Goal: Information Seeking & Learning: Learn about a topic

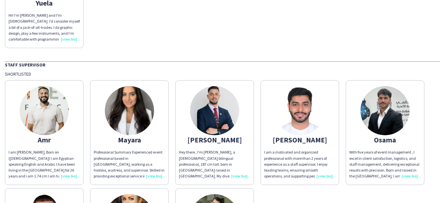
scroll to position [995, 0]
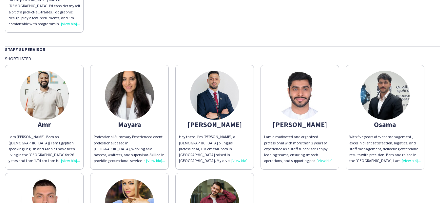
click at [155, 156] on div "Professional Summary Experienced event professional based in [GEOGRAPHIC_DATA],…" at bounding box center [129, 149] width 71 height 30
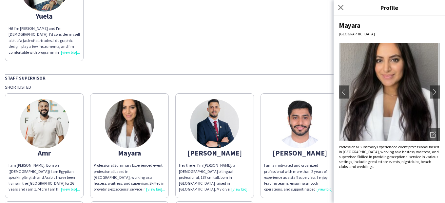
scroll to position [962, 0]
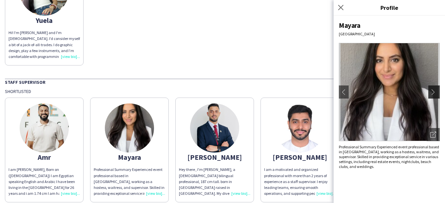
click at [435, 88] on button "chevron-right" at bounding box center [434, 91] width 13 height 13
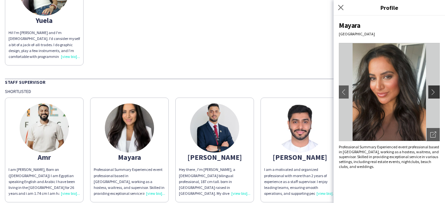
click at [435, 90] on app-icon "chevron-right" at bounding box center [434, 92] width 9 height 6
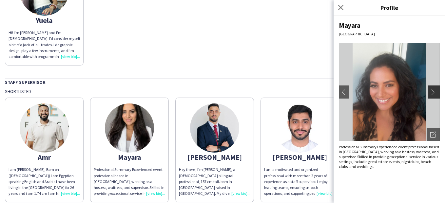
click at [435, 90] on app-icon "chevron-right" at bounding box center [434, 92] width 9 height 6
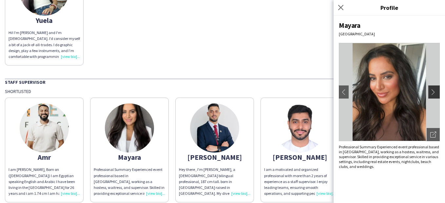
click at [435, 90] on app-icon "chevron-right" at bounding box center [434, 92] width 9 height 6
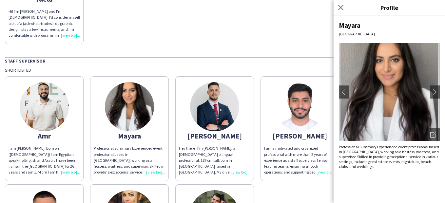
scroll to position [995, 0]
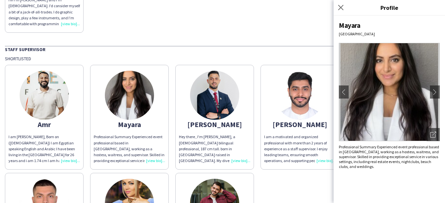
click at [239, 154] on div "Hey there , I'm [PERSON_NAME], a [DEMOGRAPHIC_DATA] bilingual professional, 187…" at bounding box center [214, 149] width 71 height 30
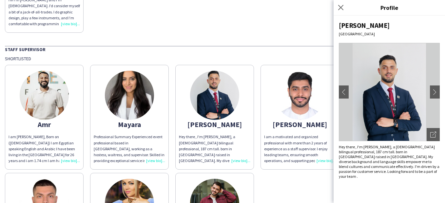
click at [67, 155] on div "I am [PERSON_NAME], Born on ([DEMOGRAPHIC_DATA]) I am Egyptian speaking English…" at bounding box center [44, 149] width 71 height 30
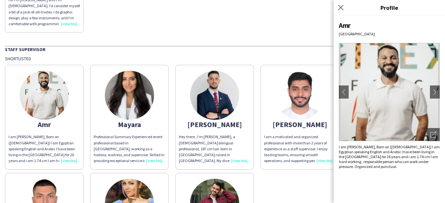
click at [284, 56] on div "Shortlisted" at bounding box center [222, 59] width 435 height 6
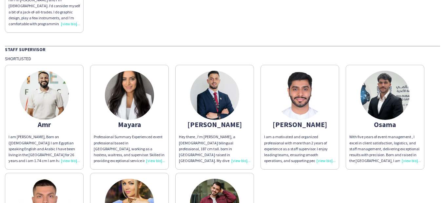
click at [238, 157] on div "Hey there , I'm [PERSON_NAME], a [DEMOGRAPHIC_DATA] bilingual professional, 187…" at bounding box center [214, 149] width 71 height 30
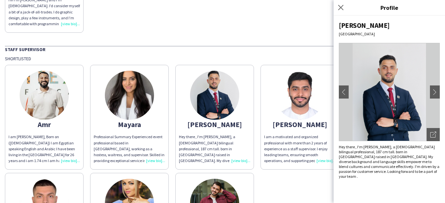
click at [156, 155] on div "Professional Summary Experienced event professional based in [GEOGRAPHIC_DATA],…" at bounding box center [129, 149] width 71 height 30
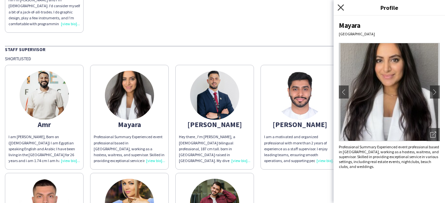
click at [340, 7] on icon "Close pop-in" at bounding box center [340, 7] width 6 height 6
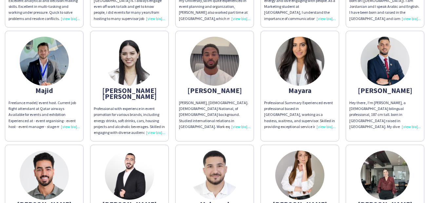
scroll to position [438, 0]
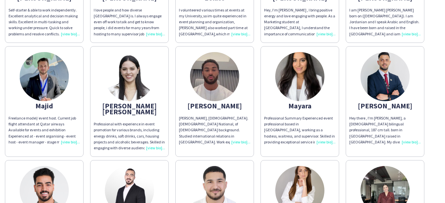
drag, startPoint x: 389, startPoint y: 81, endPoint x: 382, endPoint y: 76, distance: 8.4
click at [382, 76] on img at bounding box center [384, 76] width 49 height 49
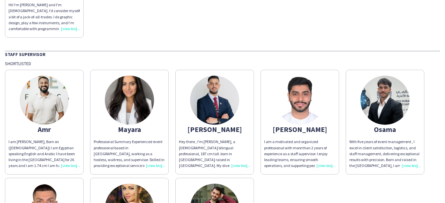
scroll to position [1015, 0]
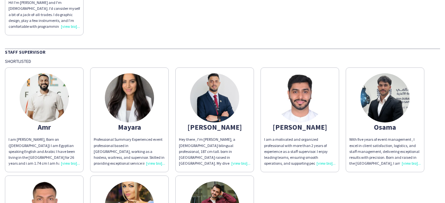
click at [49, 100] on img at bounding box center [44, 97] width 49 height 49
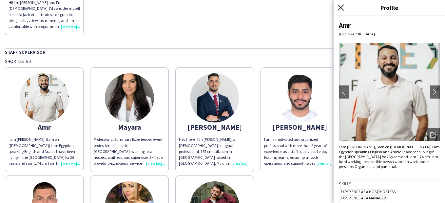
click at [339, 10] on icon "Close pop-in" at bounding box center [340, 7] width 6 height 6
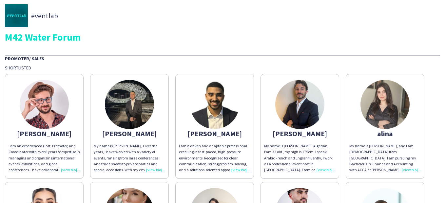
scroll to position [0, 0]
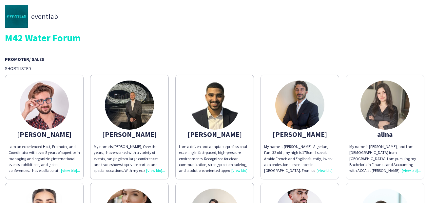
click at [45, 106] on img at bounding box center [44, 105] width 49 height 49
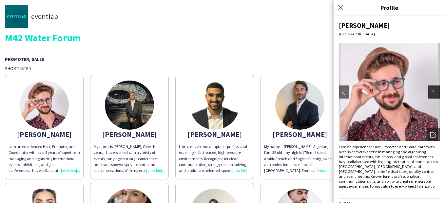
click at [430, 92] on app-icon "chevron-right" at bounding box center [434, 92] width 9 height 6
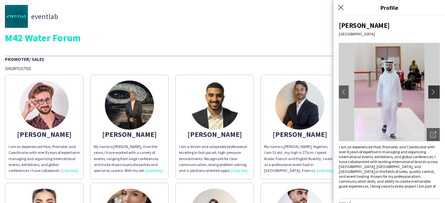
click at [430, 92] on app-icon "chevron-right" at bounding box center [434, 92] width 9 height 6
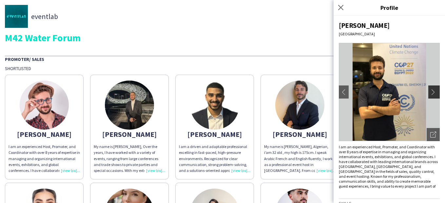
click at [430, 92] on app-icon "chevron-right" at bounding box center [434, 92] width 9 height 6
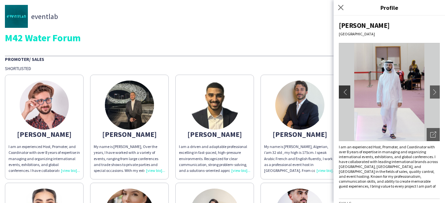
click at [341, 92] on app-icon "chevron-left" at bounding box center [343, 92] width 9 height 6
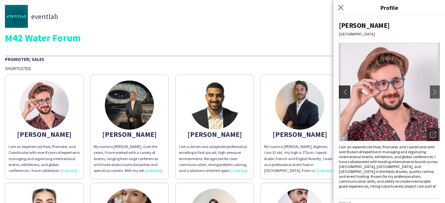
click at [342, 92] on app-icon "chevron-left" at bounding box center [343, 92] width 9 height 6
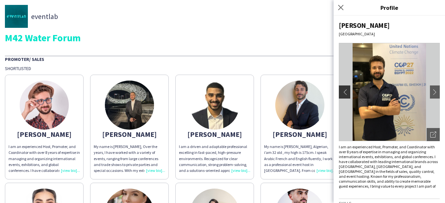
click at [342, 92] on app-icon "chevron-left" at bounding box center [343, 92] width 9 height 6
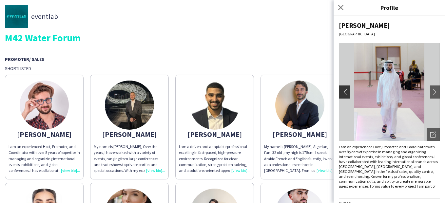
click at [342, 92] on app-icon "chevron-left" at bounding box center [343, 92] width 9 height 6
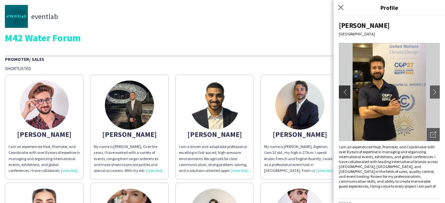
click at [342, 92] on app-icon "chevron-left" at bounding box center [343, 92] width 9 height 6
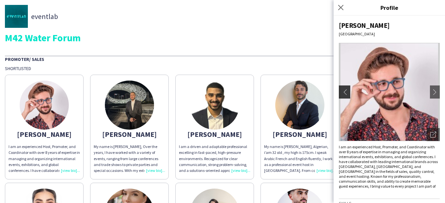
click at [342, 92] on app-icon "chevron-left" at bounding box center [343, 92] width 9 height 6
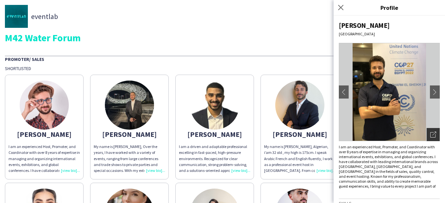
click at [430, 136] on icon "Open photos pop-in" at bounding box center [433, 135] width 6 height 6
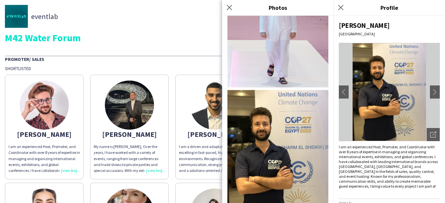
scroll to position [178, 0]
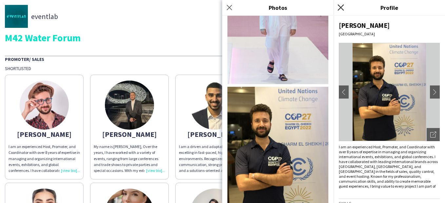
click at [339, 7] on icon "Close pop-in" at bounding box center [340, 7] width 6 height 6
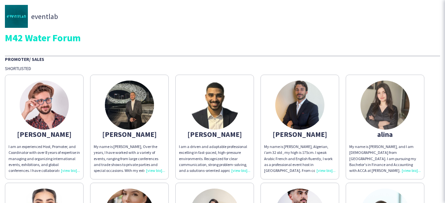
click at [235, 99] on img at bounding box center [214, 105] width 49 height 49
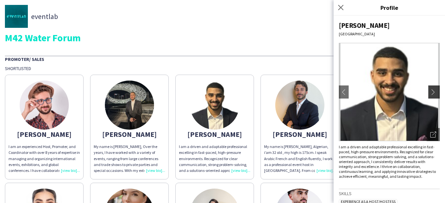
click at [432, 91] on app-icon "chevron-right" at bounding box center [434, 92] width 9 height 6
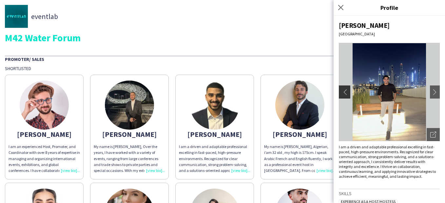
click at [343, 92] on app-icon "chevron-left" at bounding box center [343, 92] width 9 height 6
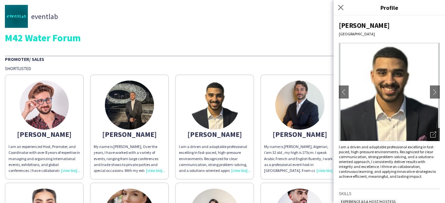
click at [430, 134] on icon "Open photos pop-in" at bounding box center [433, 135] width 6 height 6
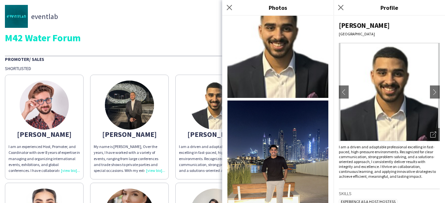
scroll to position [33, 0]
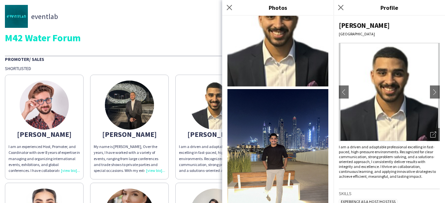
click at [204, 142] on app-share-pages-crew-card "Abdullah I am a driven and adaptable professional excelling in fast-paced, high…" at bounding box center [214, 127] width 79 height 105
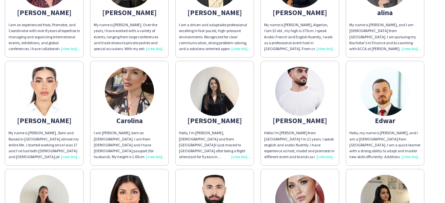
scroll to position [131, 0]
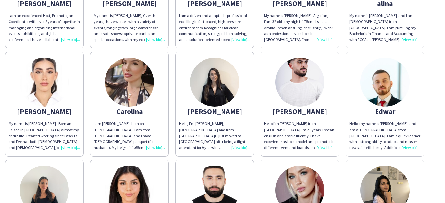
click at [299, 89] on img at bounding box center [299, 82] width 49 height 49
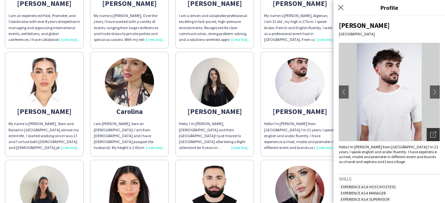
click at [430, 135] on icon "Open photos pop-in" at bounding box center [433, 135] width 6 height 6
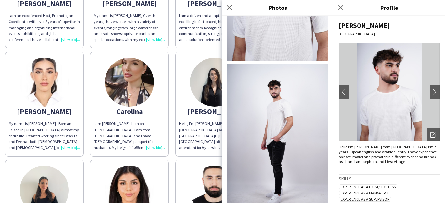
scroll to position [104, 0]
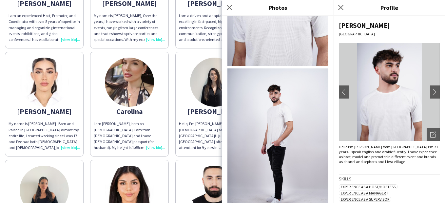
click at [201, 125] on div "Hello, I’m [PERSON_NAME], [DEMOGRAPHIC_DATA] and from [GEOGRAPHIC_DATA]! I just…" at bounding box center [214, 136] width 71 height 30
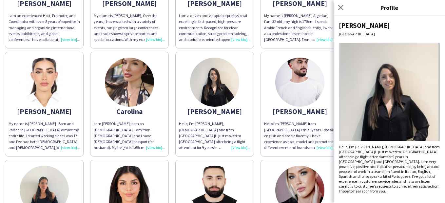
click at [233, 129] on div "Hello, I’m [PERSON_NAME], [DEMOGRAPHIC_DATA] and from [GEOGRAPHIC_DATA]! I just…" at bounding box center [214, 136] width 71 height 30
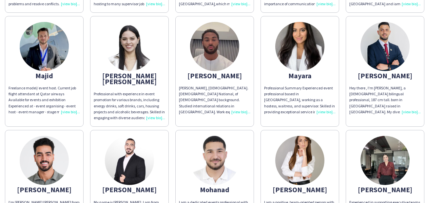
scroll to position [458, 0]
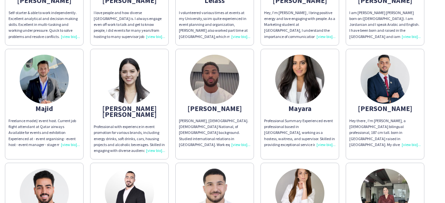
click at [140, 83] on img at bounding box center [129, 79] width 49 height 49
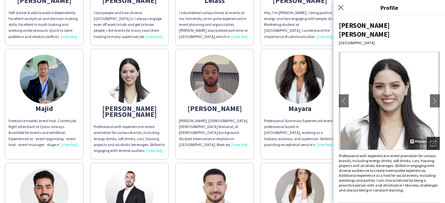
click at [426, 137] on div "Open photos pop-in" at bounding box center [432, 143] width 13 height 13
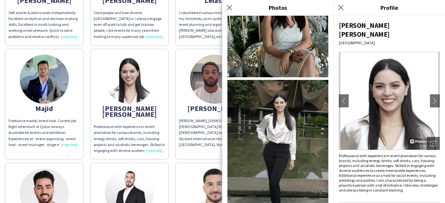
scroll to position [185, 0]
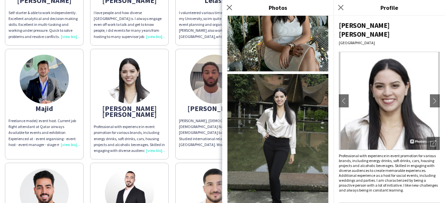
click at [206, 90] on img at bounding box center [214, 79] width 49 height 49
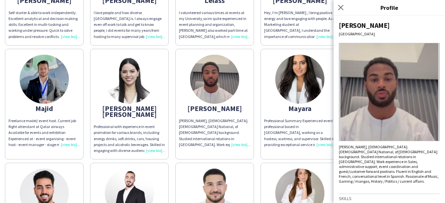
click at [41, 93] on img at bounding box center [44, 79] width 49 height 49
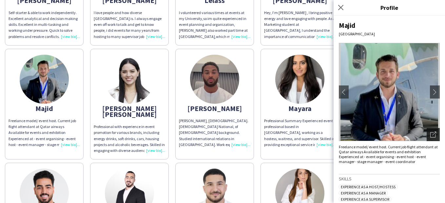
click at [426, 137] on div "Open photos pop-in" at bounding box center [432, 134] width 13 height 13
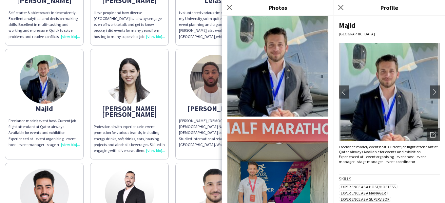
scroll to position [0, 0]
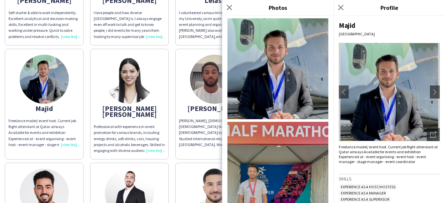
click at [173, 109] on div "Abdelrahman I am an experienced Host, Promoter, and Coordinator with over 8 yea…" at bounding box center [222, 102] width 435 height 979
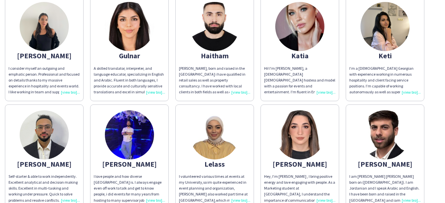
scroll to position [327, 0]
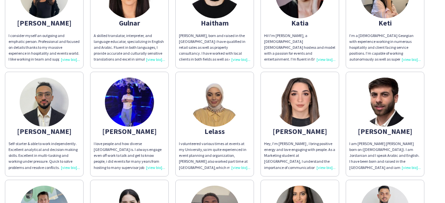
click at [33, 100] on img at bounding box center [44, 102] width 49 height 49
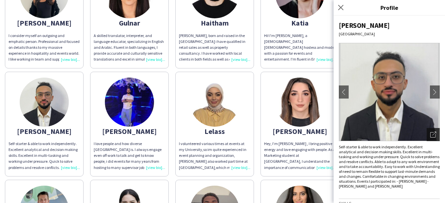
click at [430, 135] on icon "Open photos pop-in" at bounding box center [433, 135] width 6 height 6
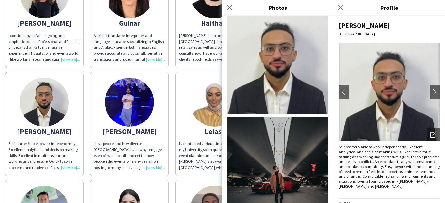
scroll to position [0, 0]
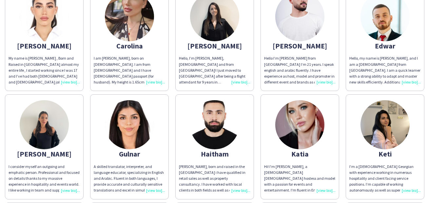
scroll to position [131, 0]
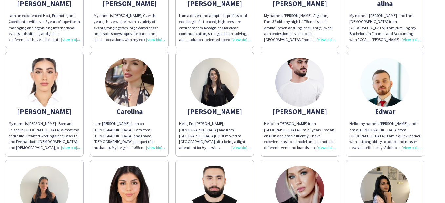
click at [374, 93] on img at bounding box center [384, 82] width 49 height 49
